Goal: Transaction & Acquisition: Obtain resource

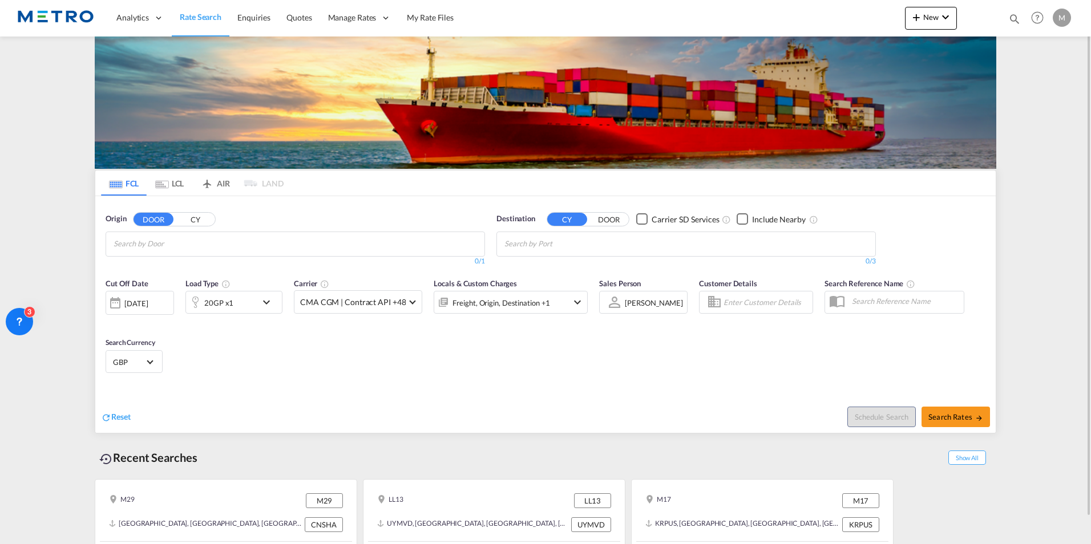
click at [261, 244] on body "Analytics Reports Dashboard Rate Search Enquiries Quotes" at bounding box center [545, 272] width 1091 height 544
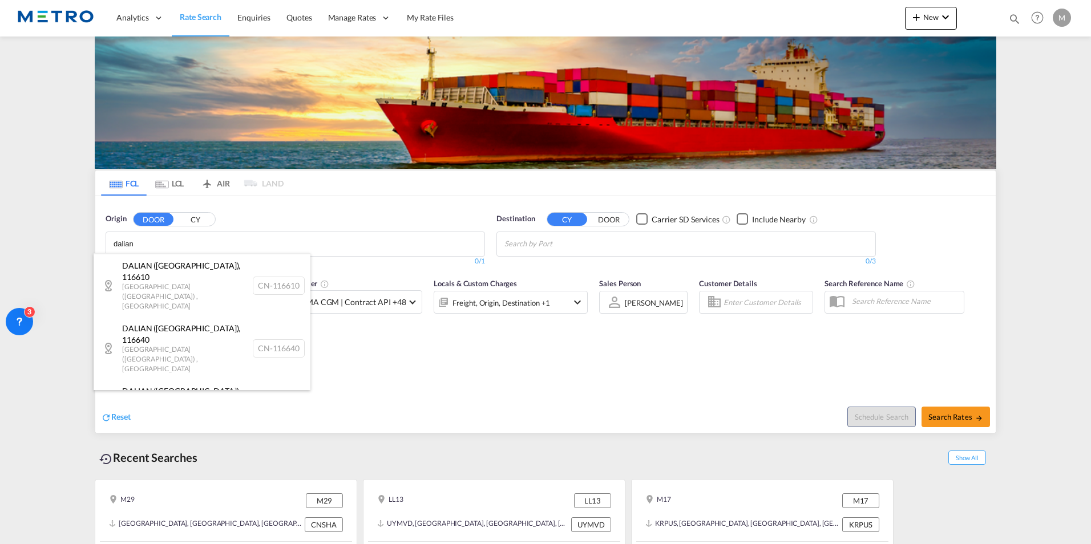
scroll to position [799, 0]
type input "dalian"
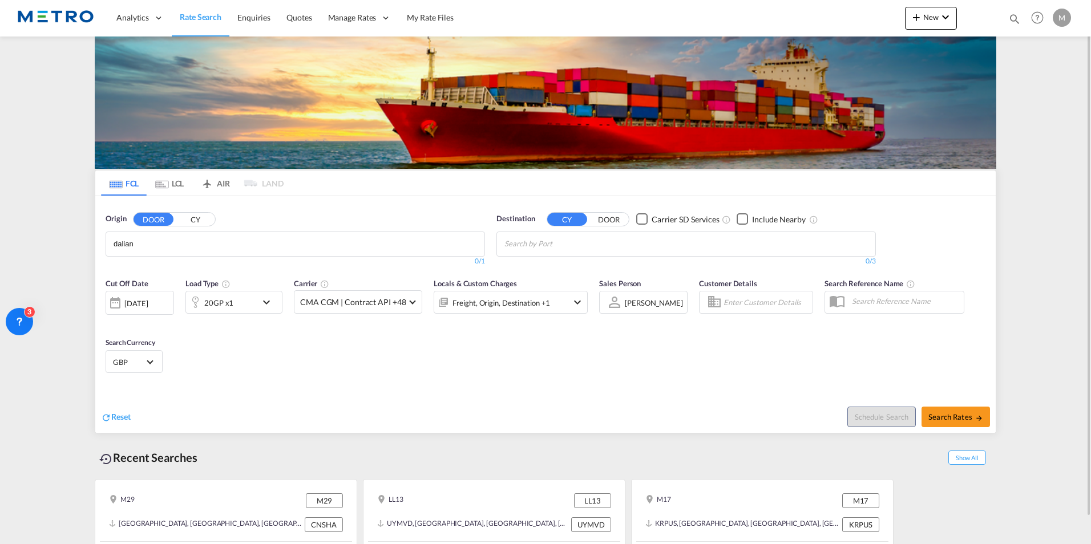
click at [199, 218] on button "CY" at bounding box center [195, 219] width 40 height 13
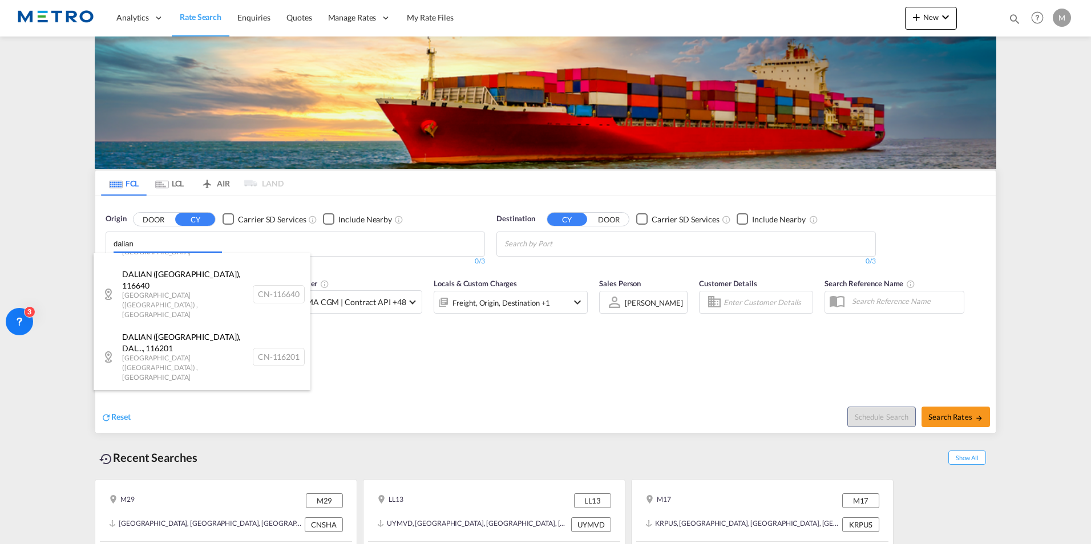
drag, startPoint x: 193, startPoint y: 246, endPoint x: 48, endPoint y: 262, distance: 145.8
click at [48, 262] on body "Analytics Reports Dashboard Rate Search Enquiries Quotes" at bounding box center [545, 272] width 1091 height 544
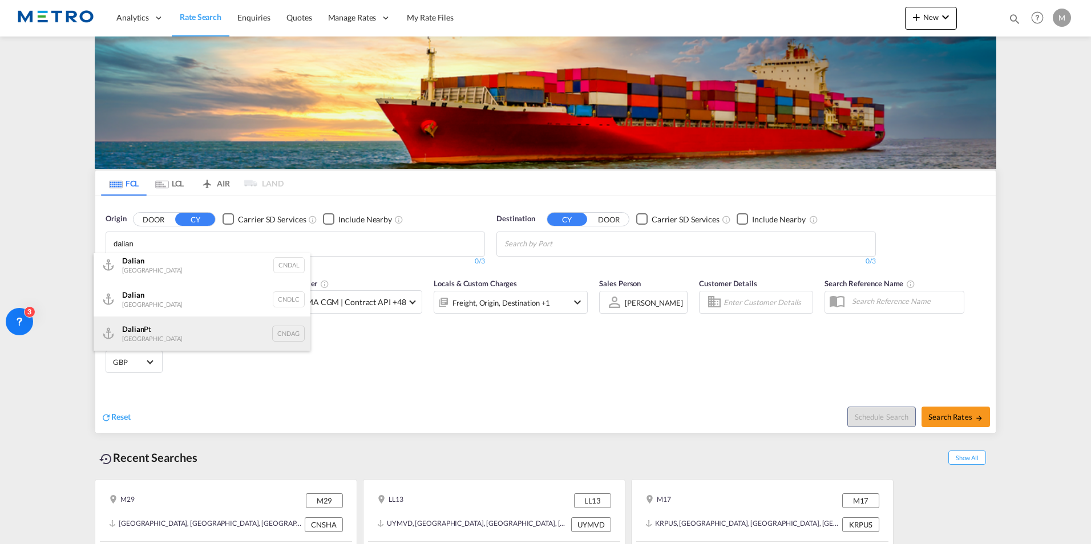
scroll to position [0, 0]
click at [169, 333] on div "Dalian Pt China CNDAG" at bounding box center [202, 339] width 217 height 34
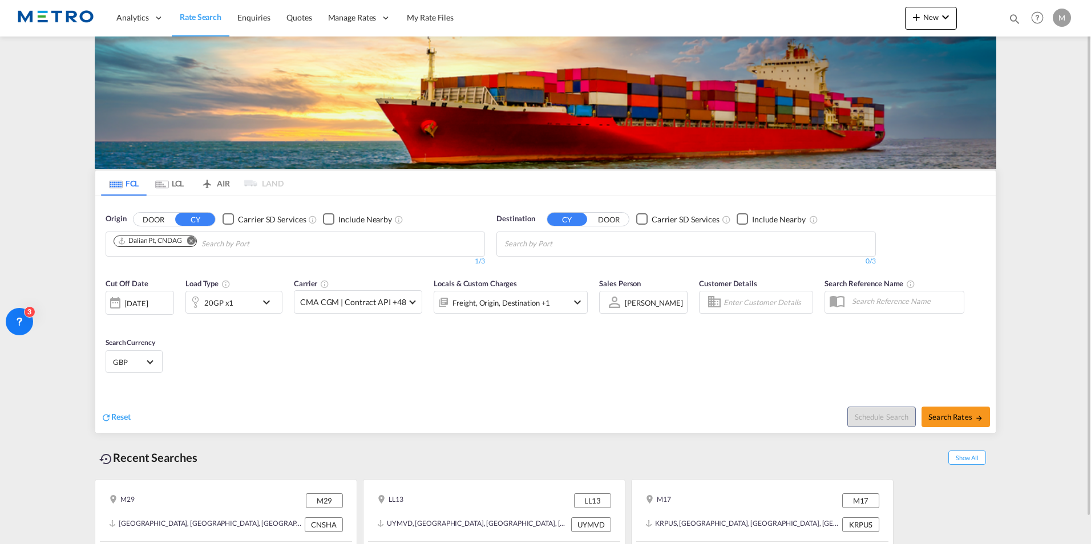
click at [610, 222] on button "DOOR" at bounding box center [609, 219] width 40 height 13
click at [587, 244] on input "Chips input." at bounding box center [558, 244] width 108 height 18
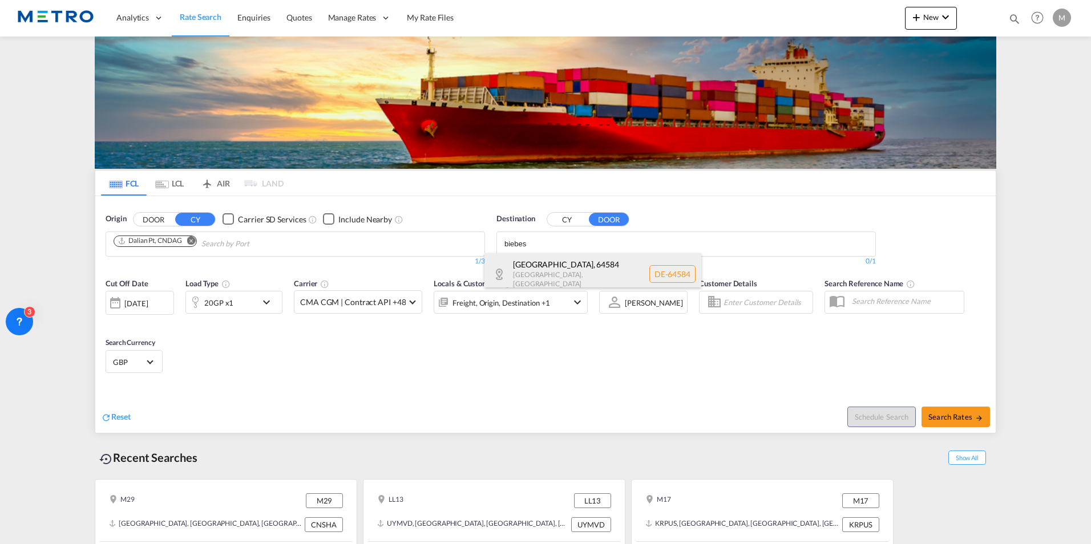
type input "biebes"
click at [554, 274] on div "[GEOGRAPHIC_DATA] , 64584 [GEOGRAPHIC_DATA] , [GEOGRAPHIC_DATA] DE-64584" at bounding box center [592, 274] width 217 height 42
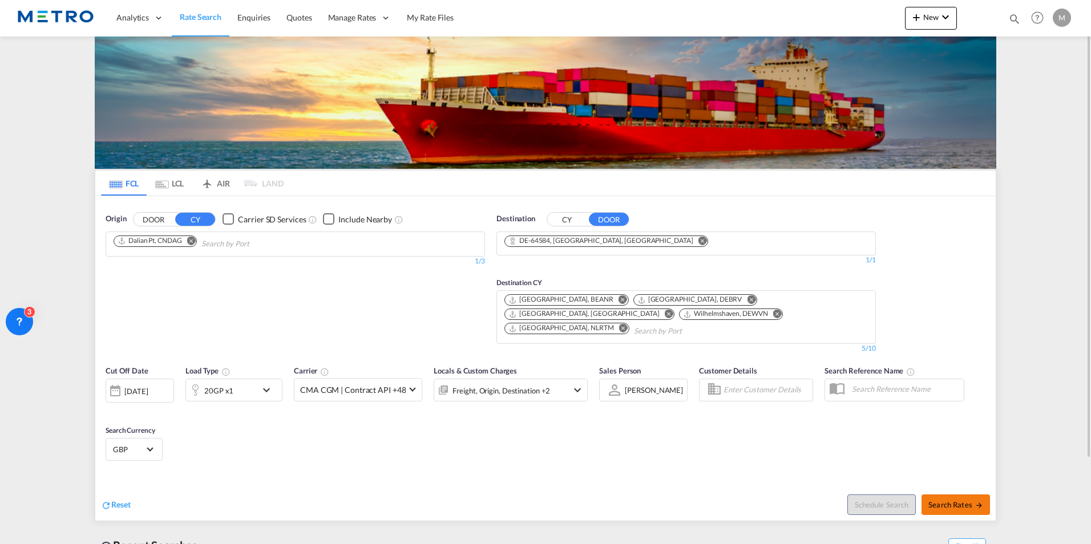
click at [951, 500] on span "Search Rates" at bounding box center [955, 504] width 55 height 9
type input "CNDAG to 64584 / [DATE]"
